Goal: Navigation & Orientation: Find specific page/section

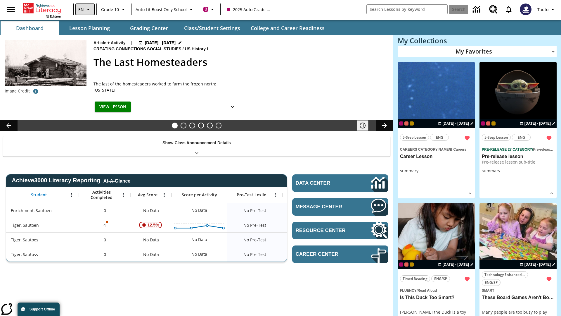
click at [85, 9] on icon "Language: EN, Select a language" at bounding box center [88, 9] width 7 height 7
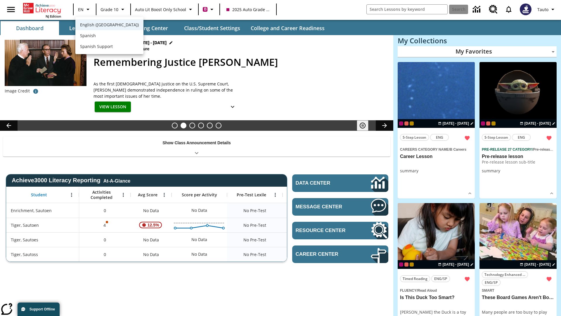
click at [97, 25] on span "English ([GEOGRAPHIC_DATA])" at bounding box center [109, 25] width 59 height 6
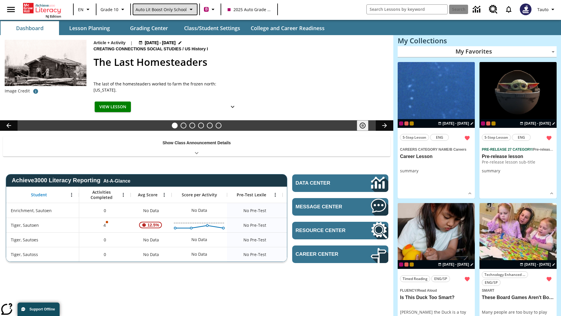
click at [165, 9] on span "Auto Lit Boost only School" at bounding box center [161, 9] width 51 height 6
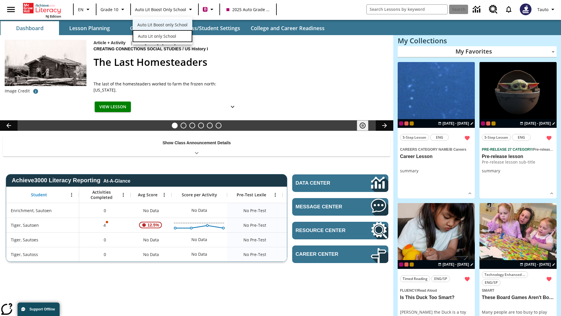
click at [156, 37] on span "Auto Lit only School" at bounding box center [157, 36] width 38 height 6
